Goal: Check status: Check status

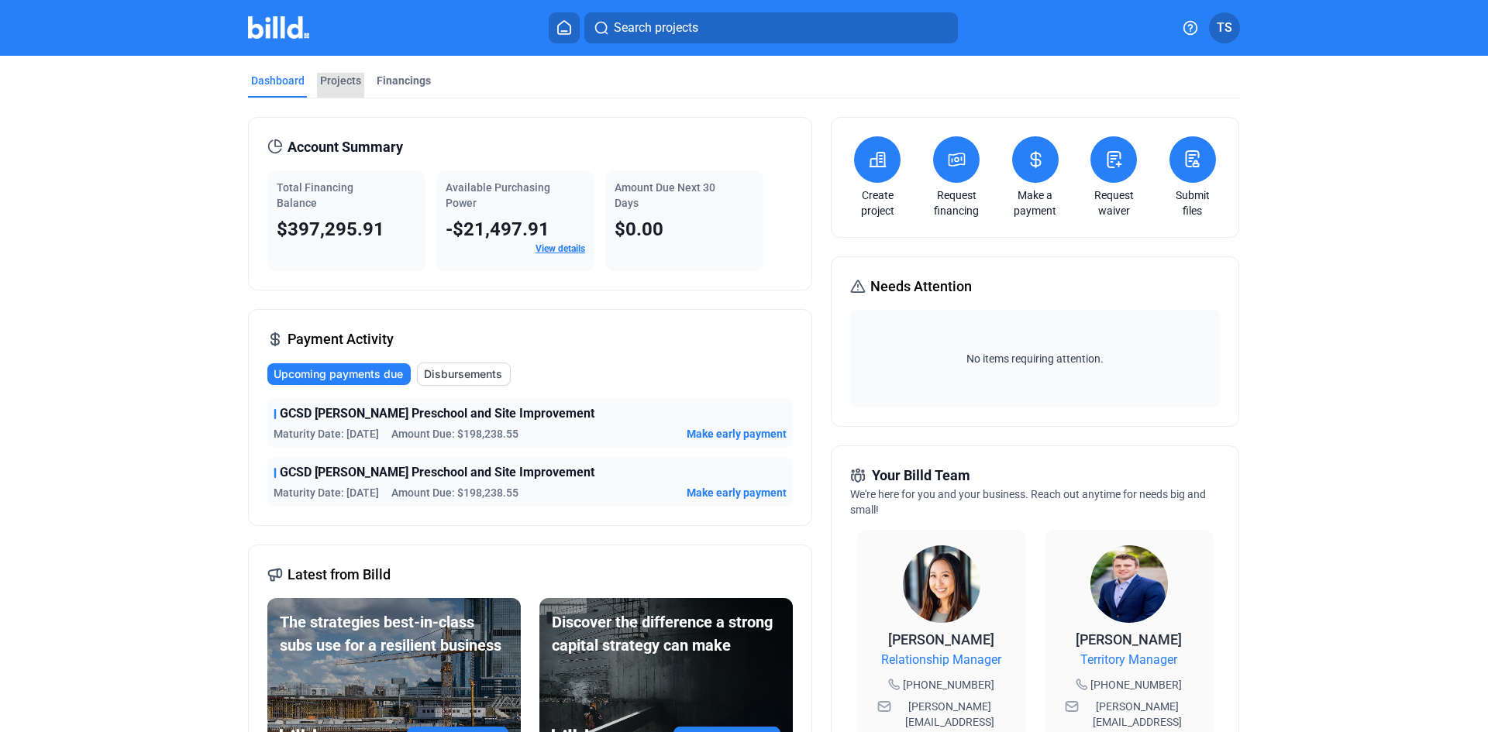
click at [343, 78] on div "Projects" at bounding box center [340, 81] width 41 height 16
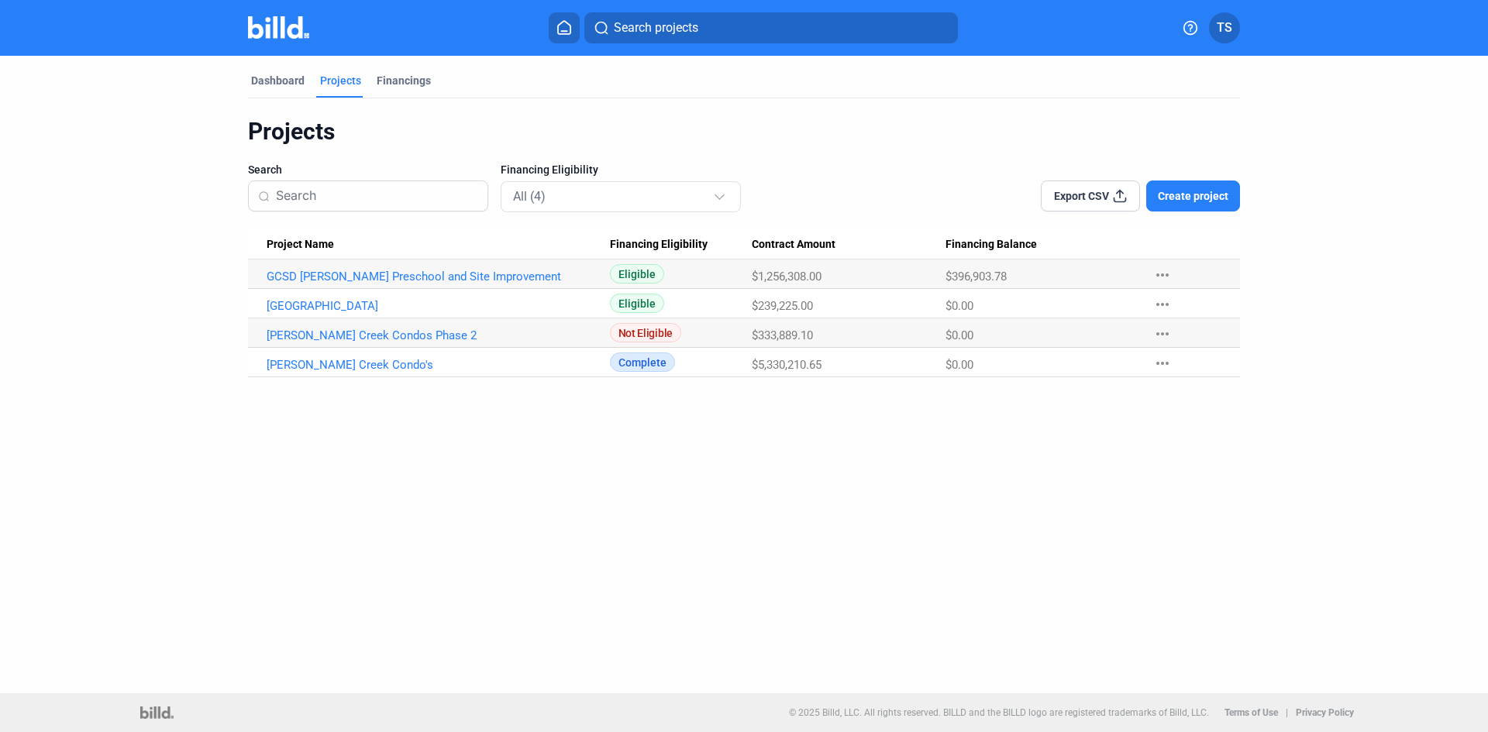
click at [331, 279] on link "GCSD [PERSON_NAME] Preschool and Site Improvement" at bounding box center [438, 277] width 343 height 14
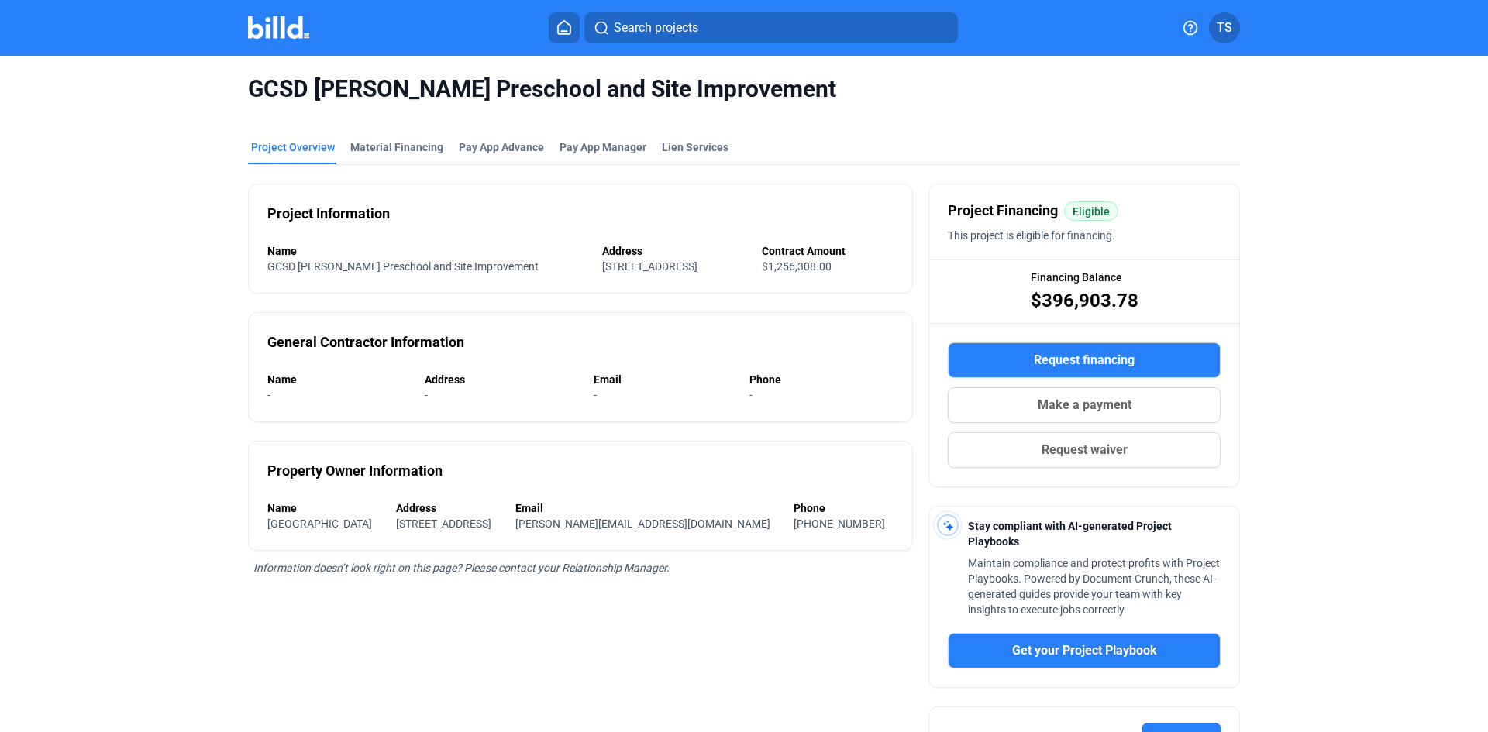
click at [377, 145] on div "Material Financing" at bounding box center [396, 148] width 93 height 16
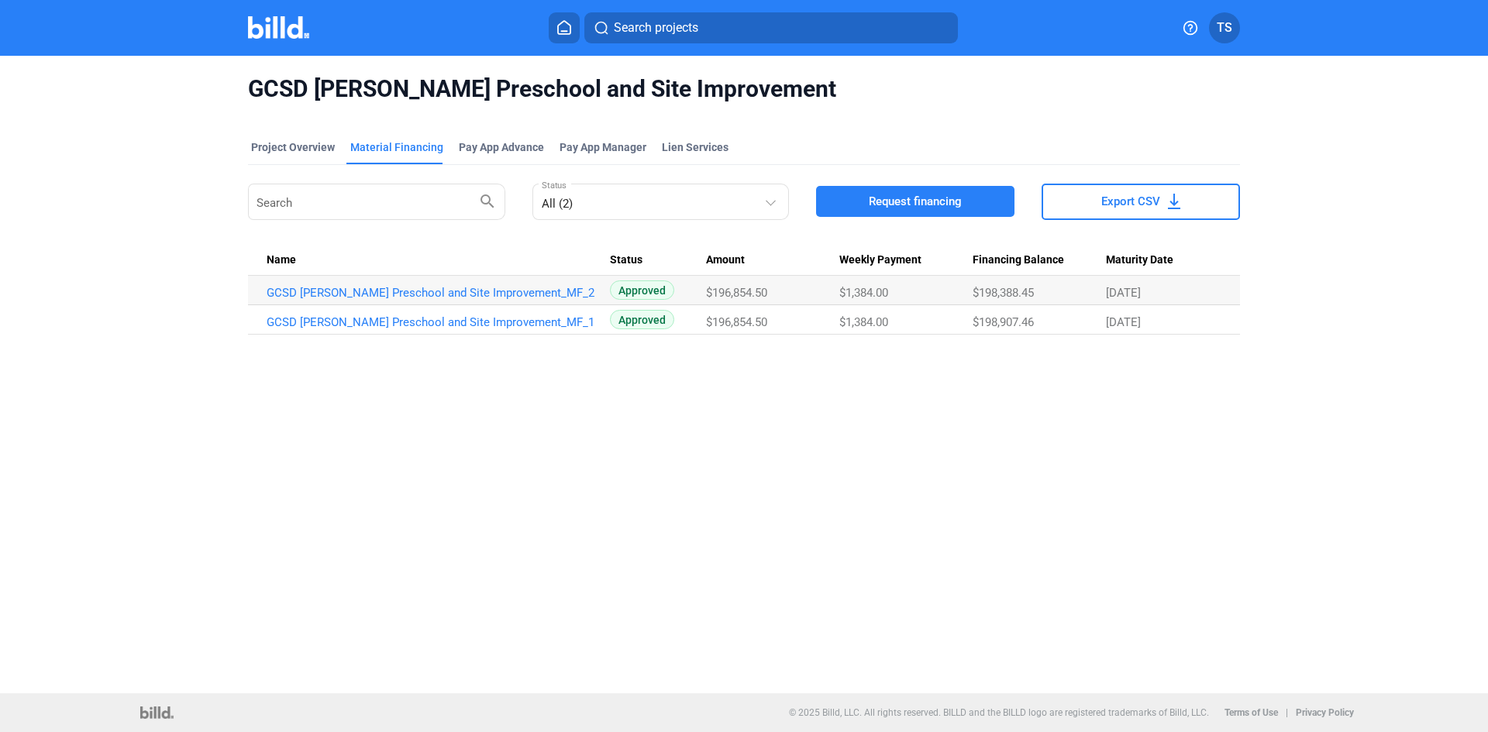
drag, startPoint x: 775, startPoint y: 296, endPoint x: 711, endPoint y: 295, distance: 63.6
click at [711, 295] on div "$196,854.50" at bounding box center [772, 293] width 133 height 14
drag, startPoint x: 773, startPoint y: 324, endPoint x: 716, endPoint y: 326, distance: 56.6
click at [716, 326] on div "$196,854.50" at bounding box center [772, 322] width 133 height 14
click at [423, 289] on link "GCSD [PERSON_NAME] Preschool and Site Improvement_MF_2" at bounding box center [438, 293] width 343 height 14
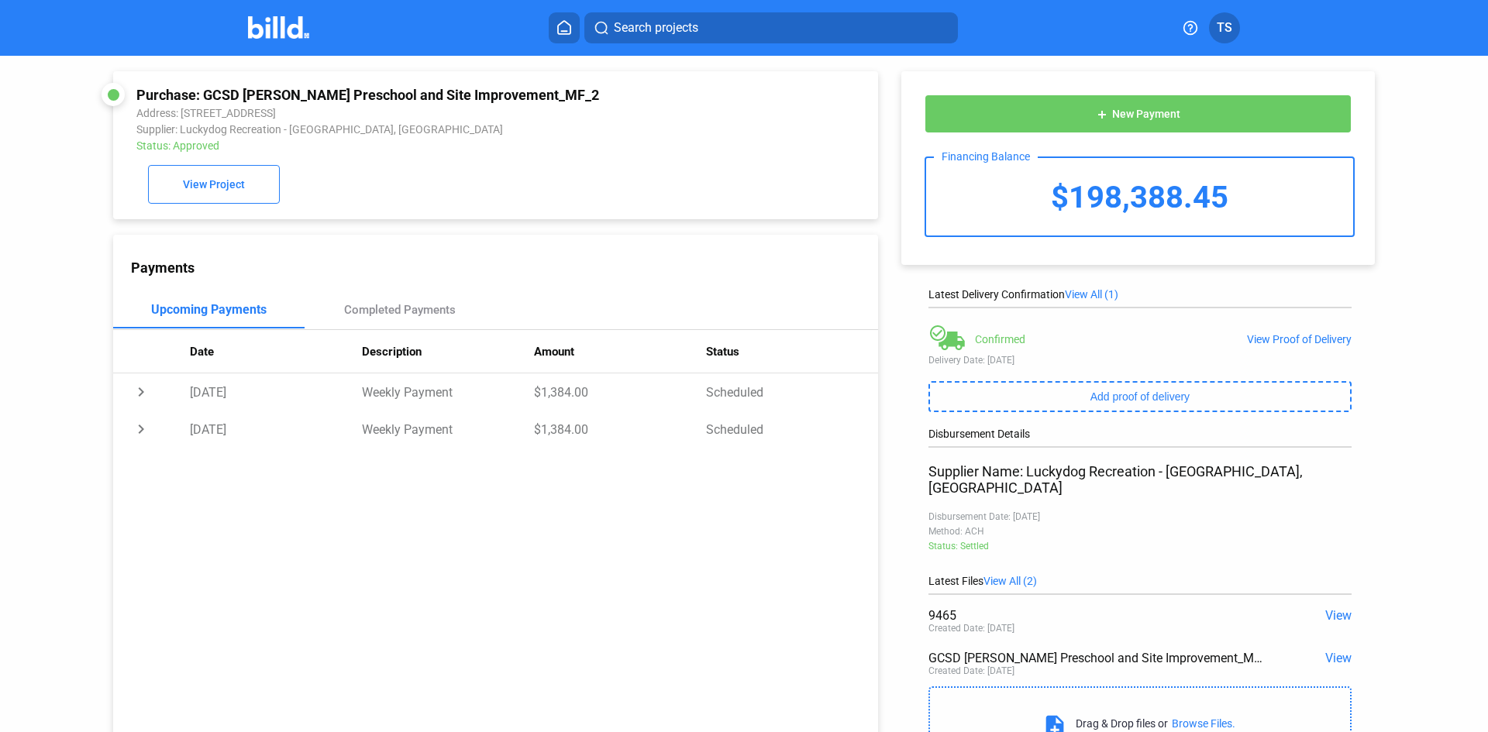
click at [1304, 339] on div "View Proof of Delivery" at bounding box center [1299, 339] width 105 height 12
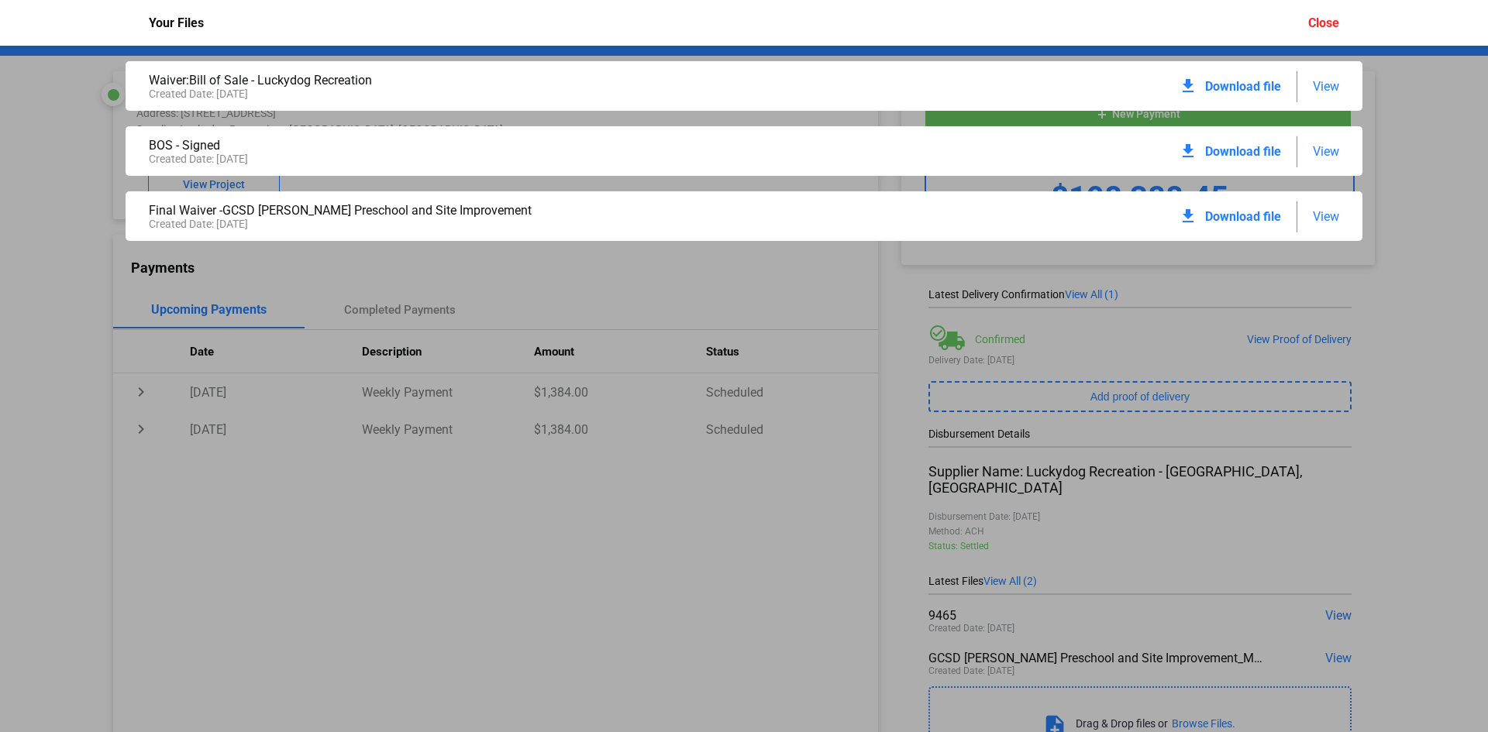
click at [1322, 212] on span "View" at bounding box center [1326, 216] width 26 height 15
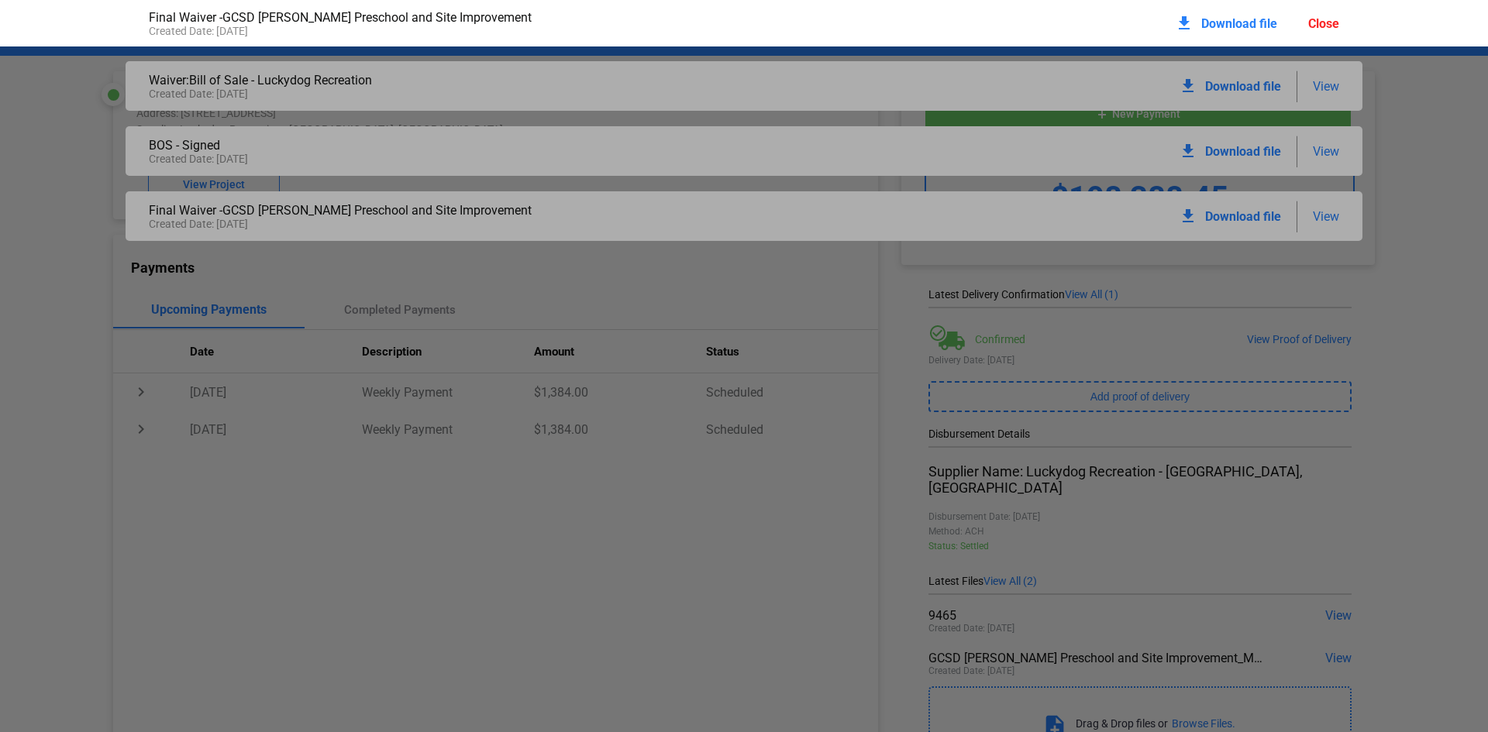
scroll to position [8, 0]
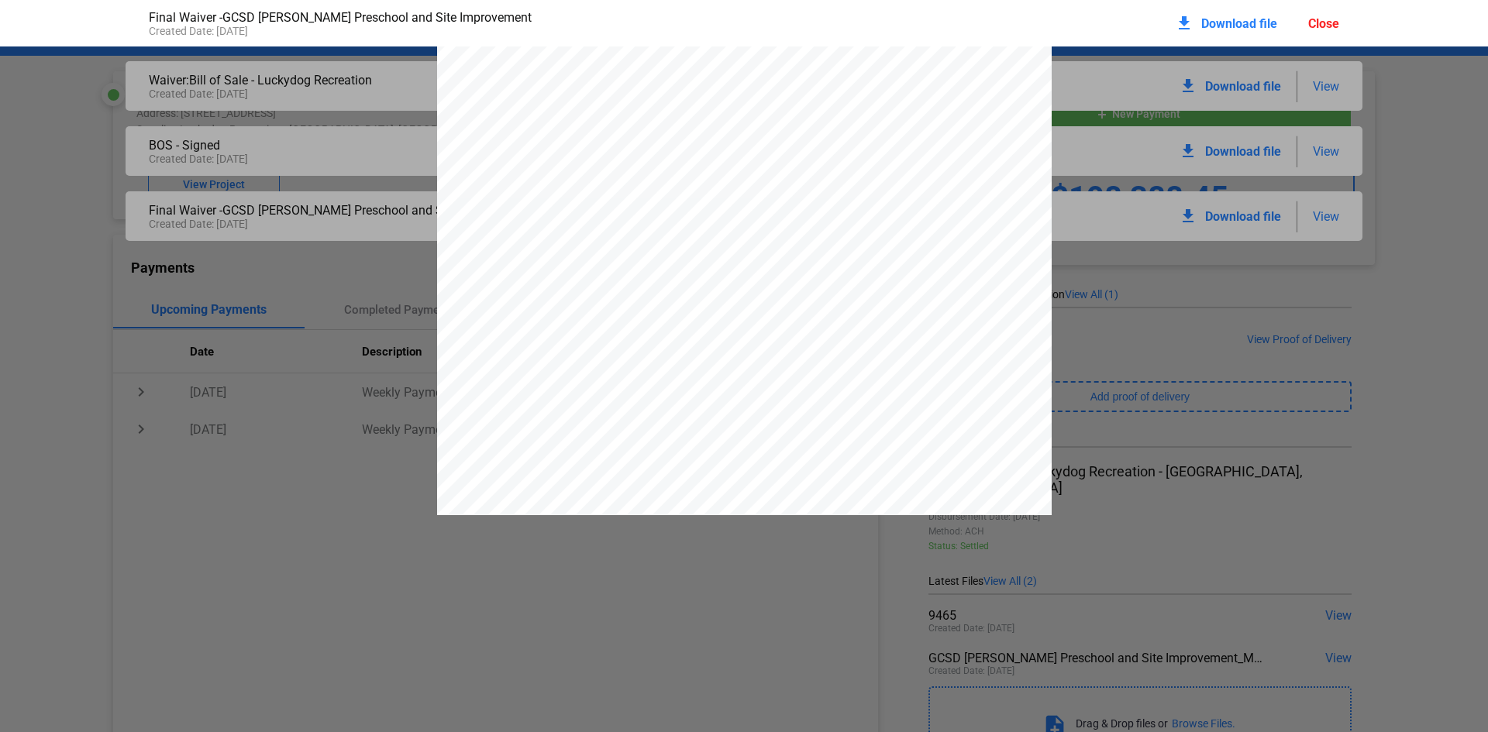
click at [71, 148] on div at bounding box center [744, 475] width 1488 height 870
click at [1322, 24] on div "Close" at bounding box center [1323, 23] width 31 height 15
